Goal: Obtain resource: Download file/media

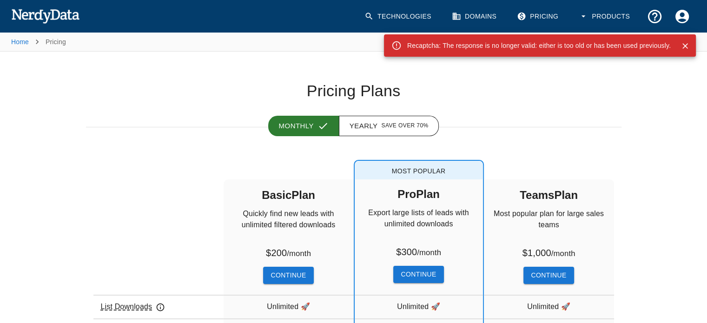
click at [39, 7] on img at bounding box center [45, 16] width 68 height 19
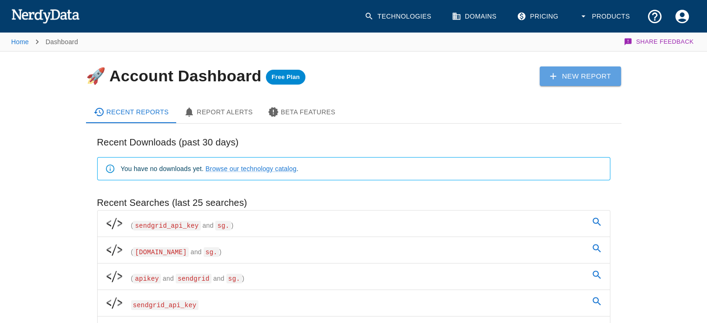
click at [551, 85] on link "New Report" at bounding box center [581, 77] width 82 height 20
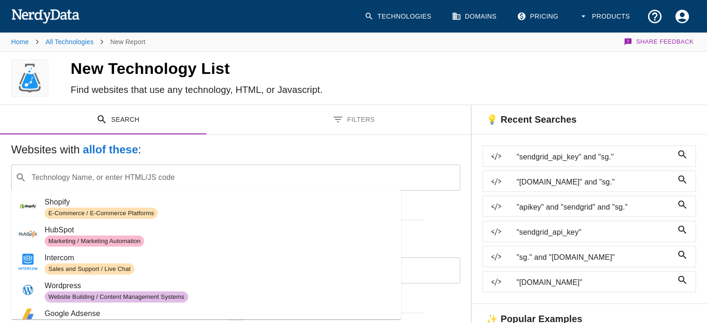
click at [301, 167] on div "​ Technology Name, or enter HTML/JS code" at bounding box center [235, 178] width 449 height 26
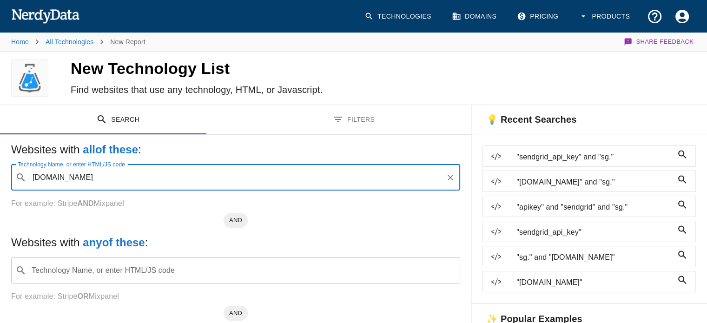
type input "smtp.sendgrid.net"
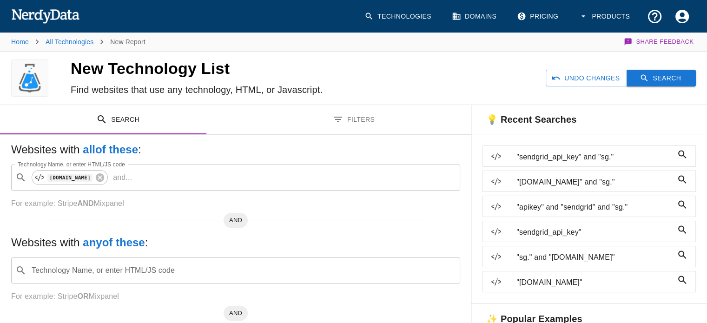
click at [650, 70] on button "Search" at bounding box center [661, 78] width 69 height 17
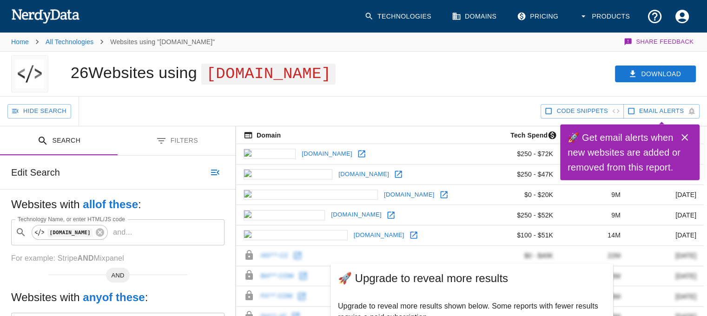
click at [423, 73] on div "Download" at bounding box center [546, 74] width 324 height 45
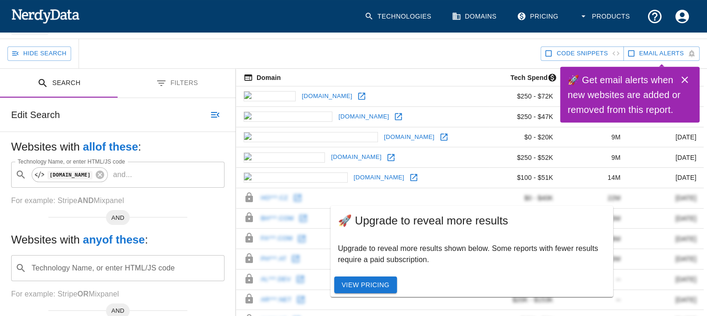
scroll to position [58, 0]
click at [683, 76] on icon "Close" at bounding box center [684, 79] width 11 height 11
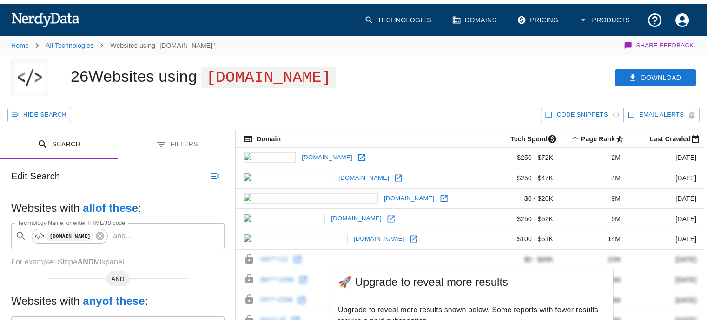
scroll to position [0, 0]
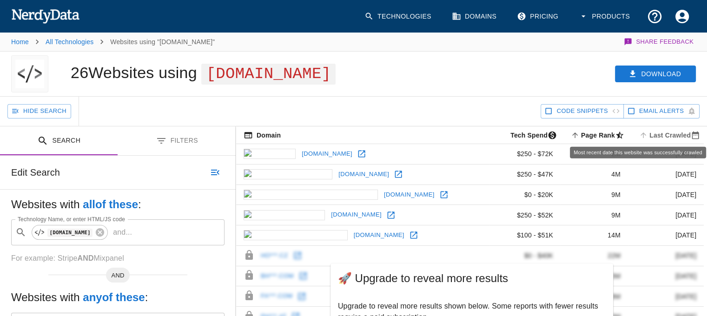
click at [665, 133] on span "Last Crawled" at bounding box center [671, 135] width 67 height 11
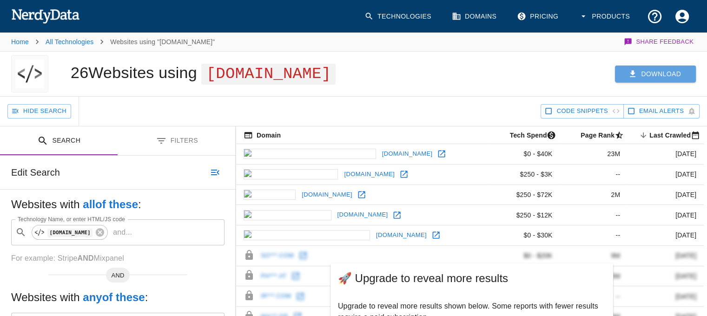
click at [657, 73] on button "Download" at bounding box center [655, 74] width 81 height 17
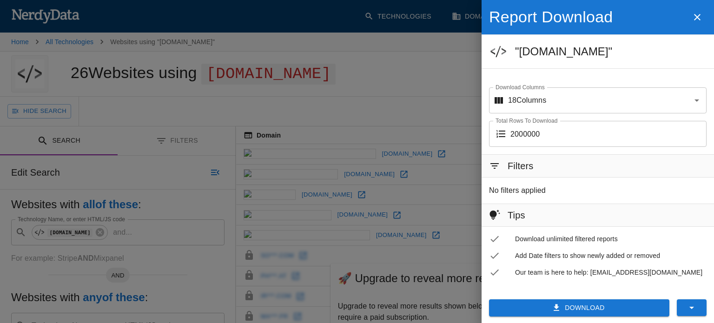
click at [571, 308] on button "Download" at bounding box center [579, 308] width 180 height 17
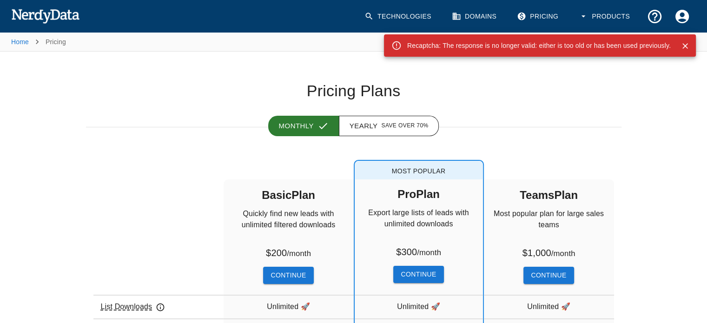
click at [25, 23] on img at bounding box center [45, 16] width 68 height 19
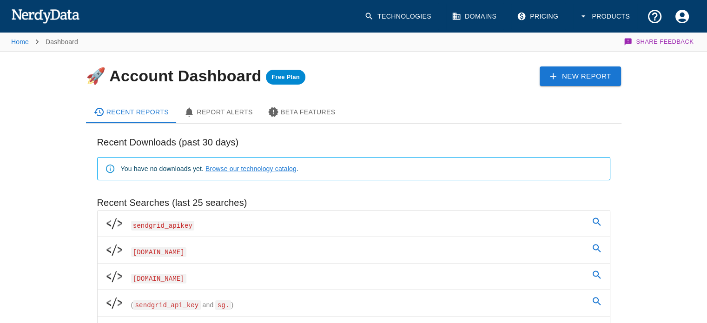
click at [558, 78] on icon at bounding box center [553, 76] width 10 height 10
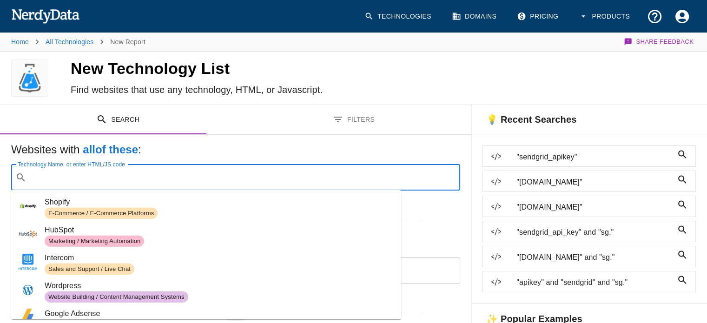
click at [333, 172] on input "Technology Name, or enter HTML/JS code" at bounding box center [243, 178] width 426 height 18
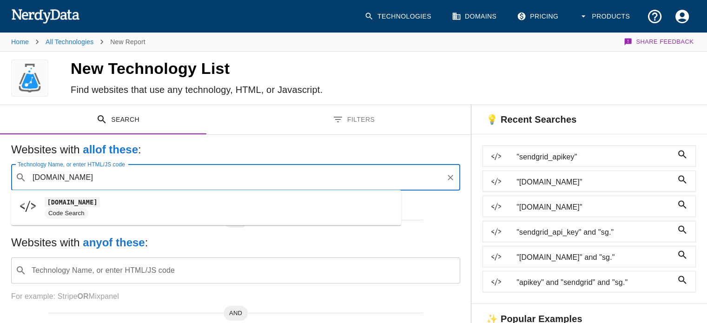
click at [171, 212] on span "Code Search" at bounding box center [219, 213] width 349 height 11
type input "smtp.sendgrid.net"
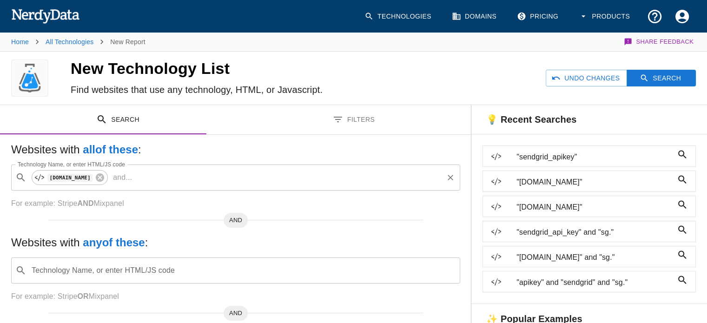
click at [192, 171] on input "Technology Name, or enter HTML/JS code" at bounding box center [289, 178] width 306 height 18
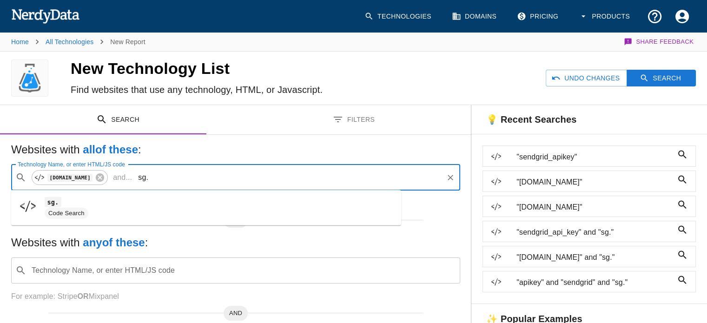
click at [77, 215] on span "Code Search" at bounding box center [67, 213] width 44 height 9
type input "sg."
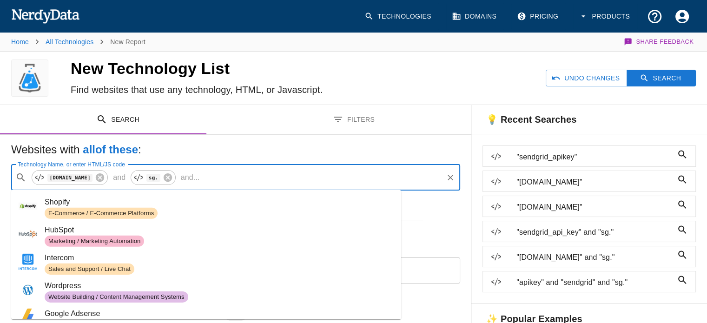
click at [214, 178] on input "Technology Name, or enter HTML/JS code" at bounding box center [323, 178] width 239 height 18
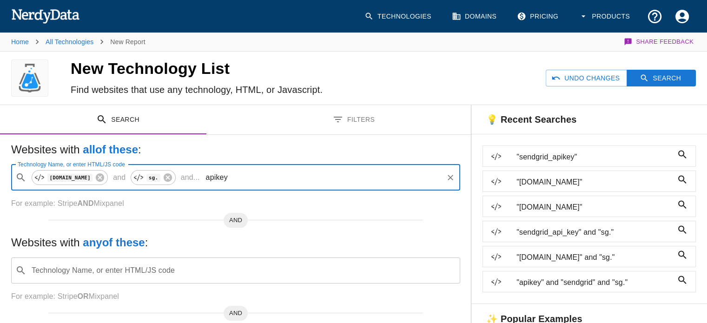
type input "apikey"
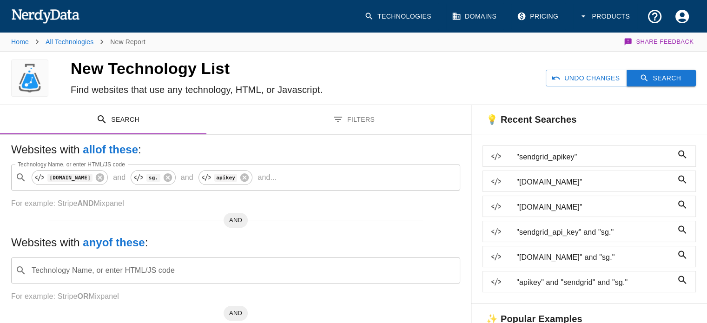
click at [688, 77] on button "Search" at bounding box center [661, 78] width 69 height 17
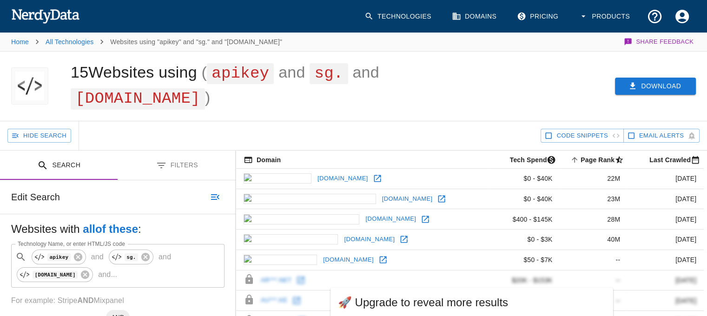
click at [627, 86] on button "Download" at bounding box center [655, 86] width 81 height 17
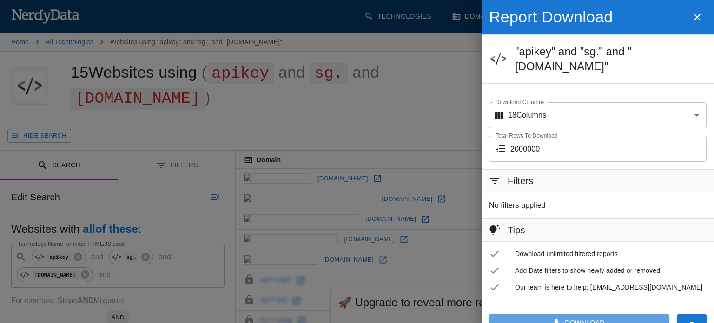
click at [553, 315] on button "Download" at bounding box center [579, 322] width 180 height 17
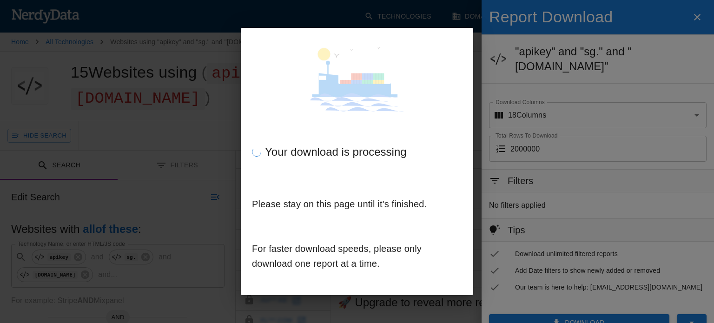
scroll to position [7, 0]
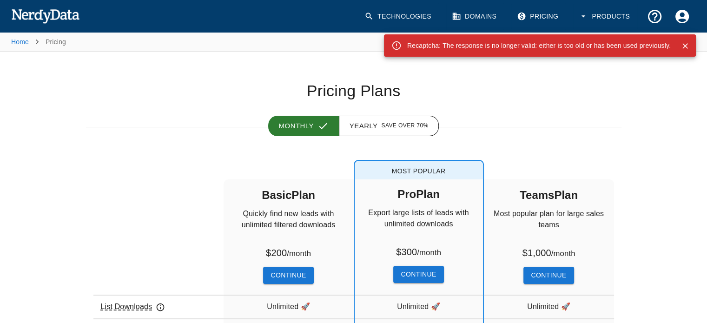
click at [48, 19] on img at bounding box center [45, 16] width 68 height 19
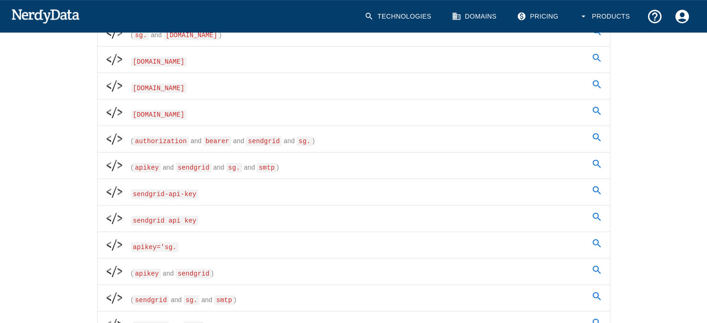
scroll to position [403, 0]
